Goal: Check status: Check status

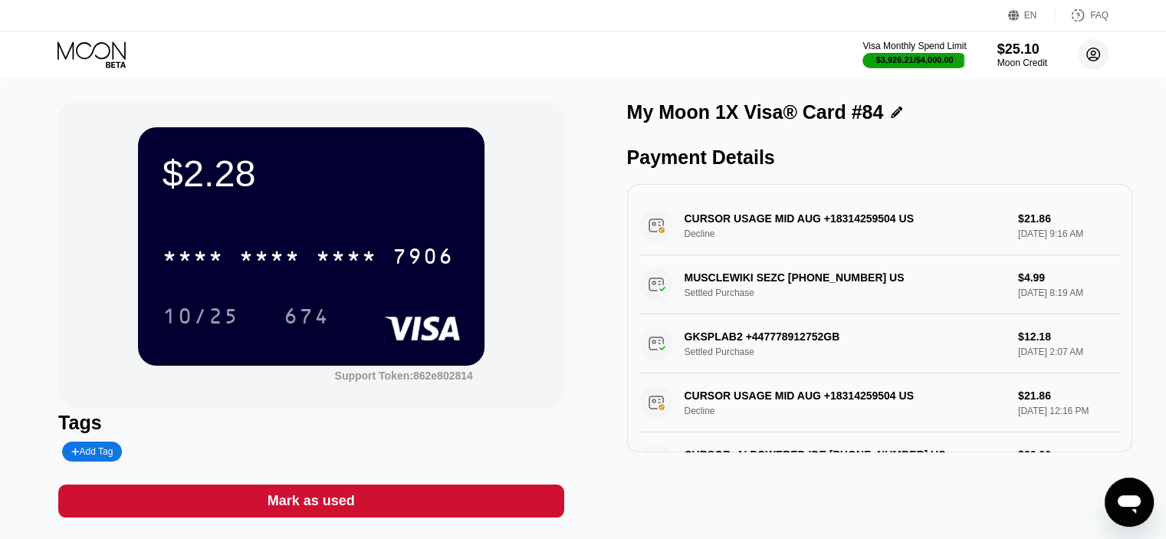
click at [1092, 52] on circle at bounding box center [1093, 54] width 31 height 31
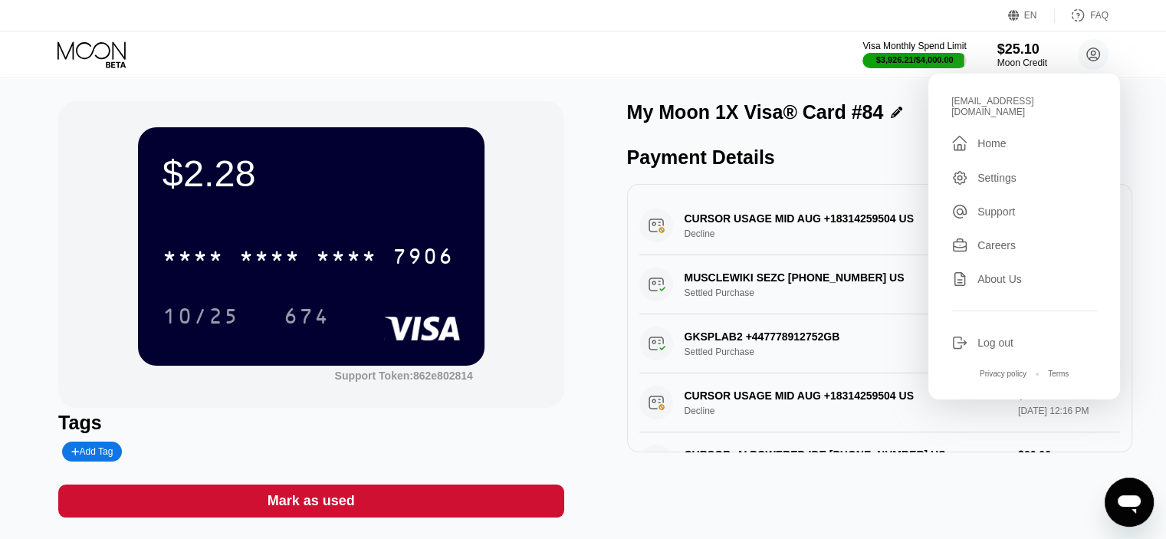
click at [997, 100] on div "[EMAIL_ADDRESS][DOMAIN_NAME]" at bounding box center [1025, 106] width 146 height 21
click at [988, 137] on div "Home" at bounding box center [992, 143] width 28 height 12
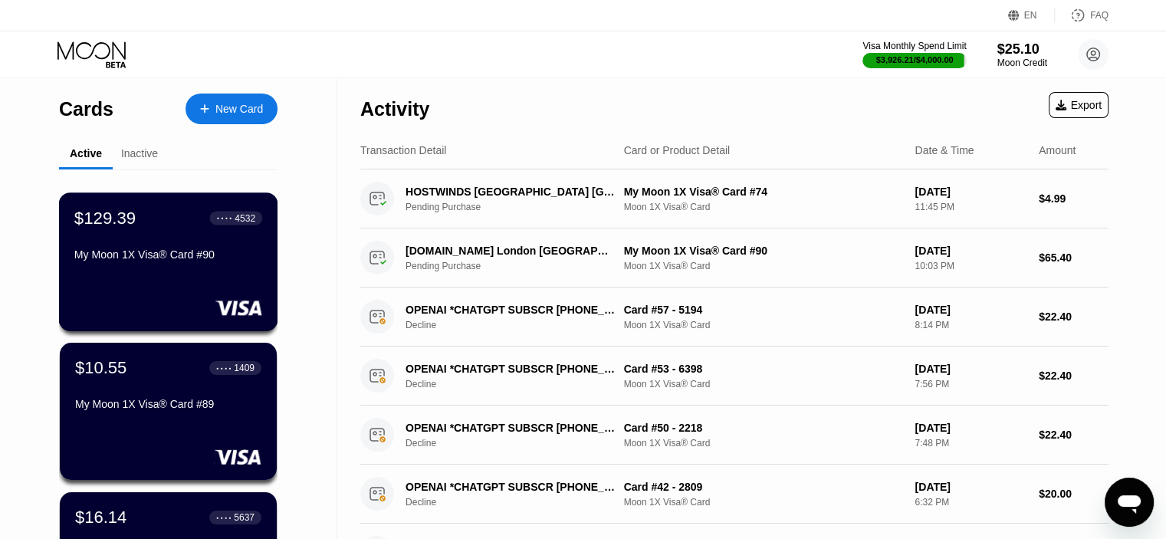
drag, startPoint x: 188, startPoint y: 242, endPoint x: 236, endPoint y: 244, distance: 48.4
click at [187, 242] on div "$129.39 ● ● ● ● 4532 My Moon 1X Visa® Card #90" at bounding box center [168, 237] width 188 height 59
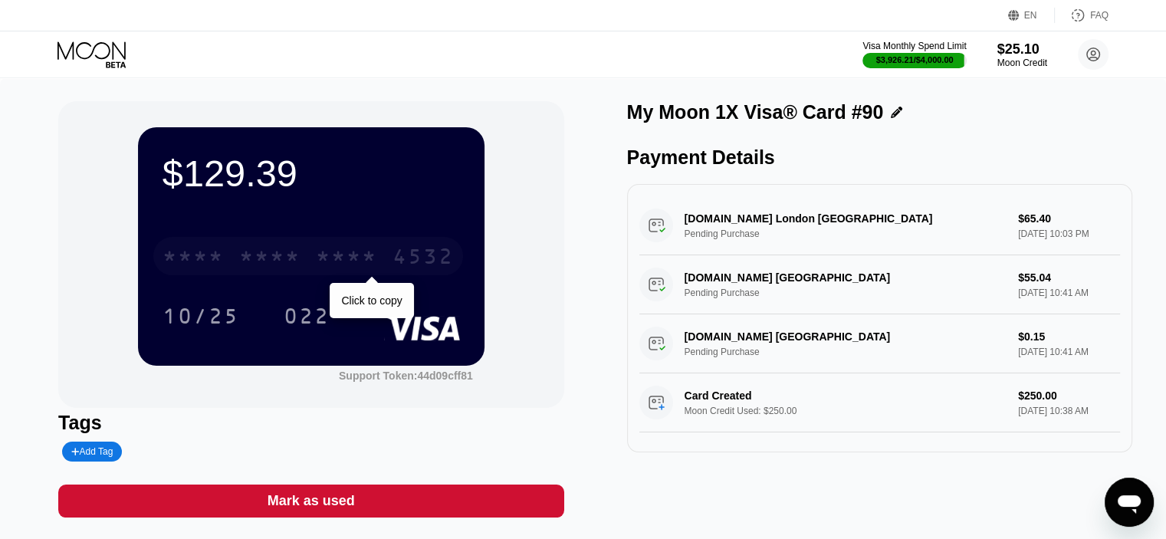
click at [340, 257] on div "* * * *" at bounding box center [346, 258] width 61 height 25
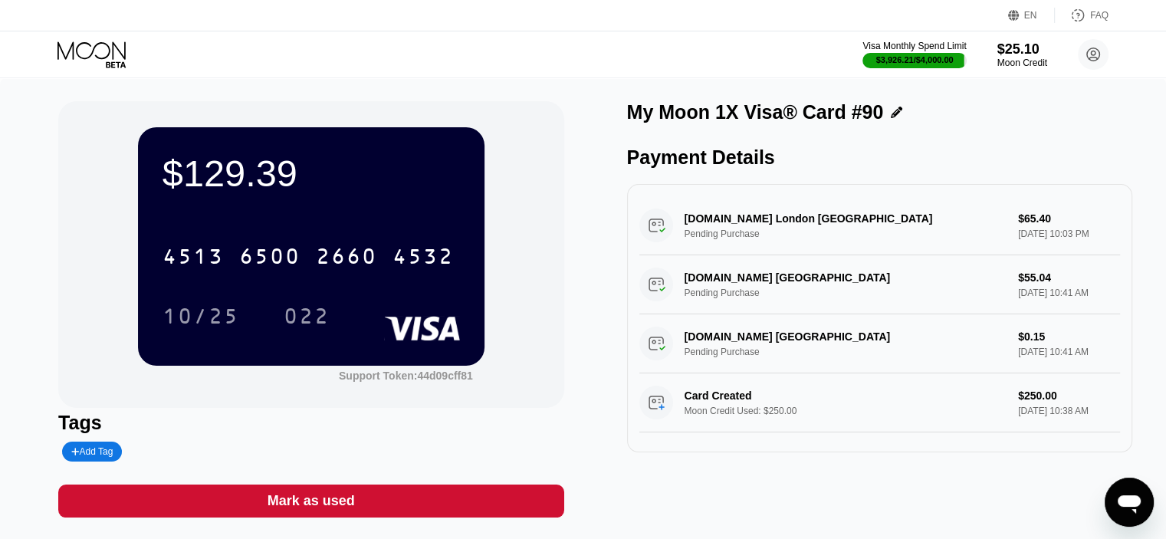
click at [413, 254] on div "4532" at bounding box center [423, 258] width 61 height 25
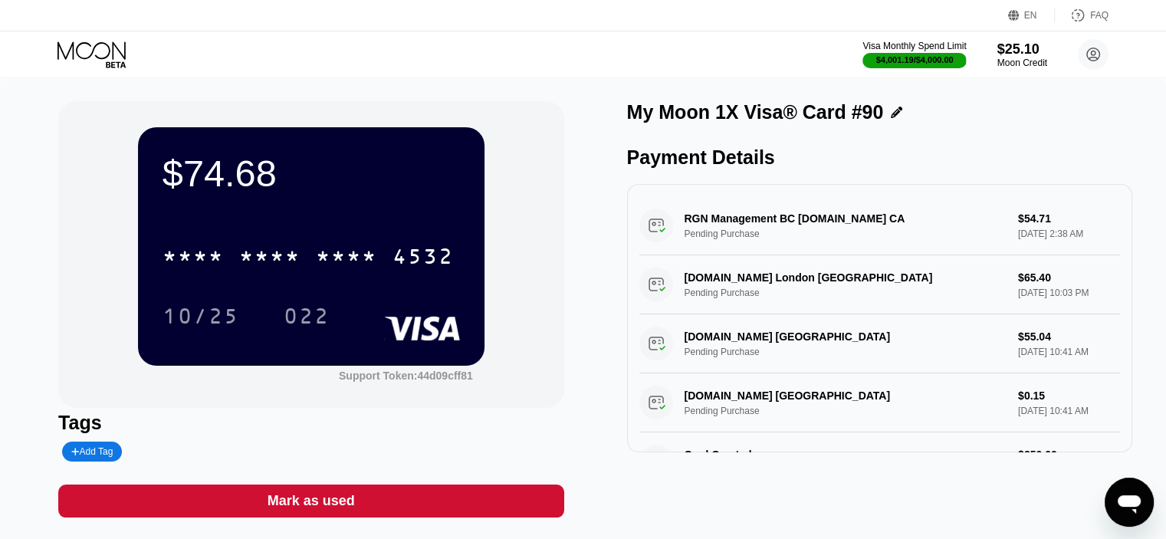
drag, startPoint x: 83, startPoint y: 111, endPoint x: 98, endPoint y: 111, distance: 15.3
click at [83, 111] on div "$74.68 * * * * * * * * * * * * 4532 10/25 022 Support Token: 44d09cff81" at bounding box center [310, 254] width 505 height 307
